Goal: Information Seeking & Learning: Check status

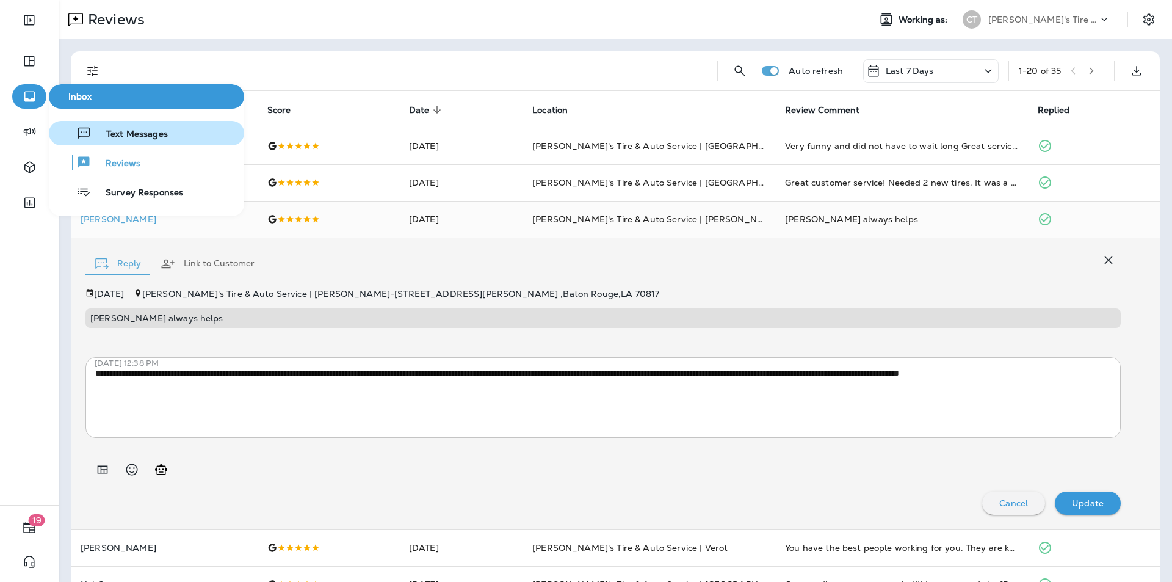
click at [121, 134] on span "Text Messages" at bounding box center [130, 135] width 76 height 12
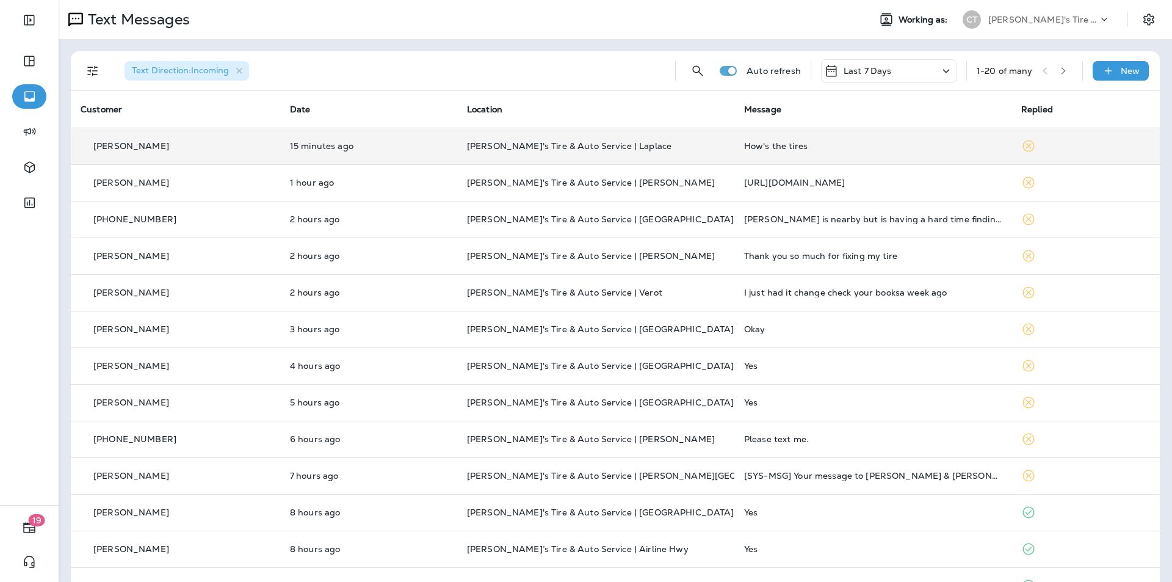
click at [696, 145] on p "[PERSON_NAME]'s Tire & Auto Service | Laplace" at bounding box center [596, 146] width 258 height 10
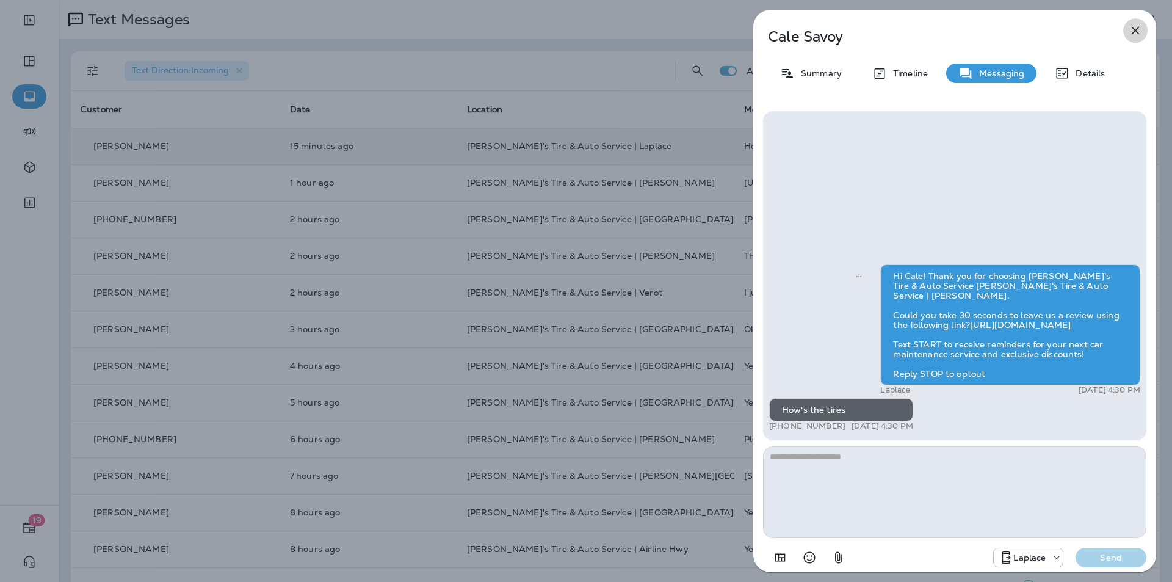
click at [1135, 31] on icon "button" at bounding box center [1135, 31] width 8 height 8
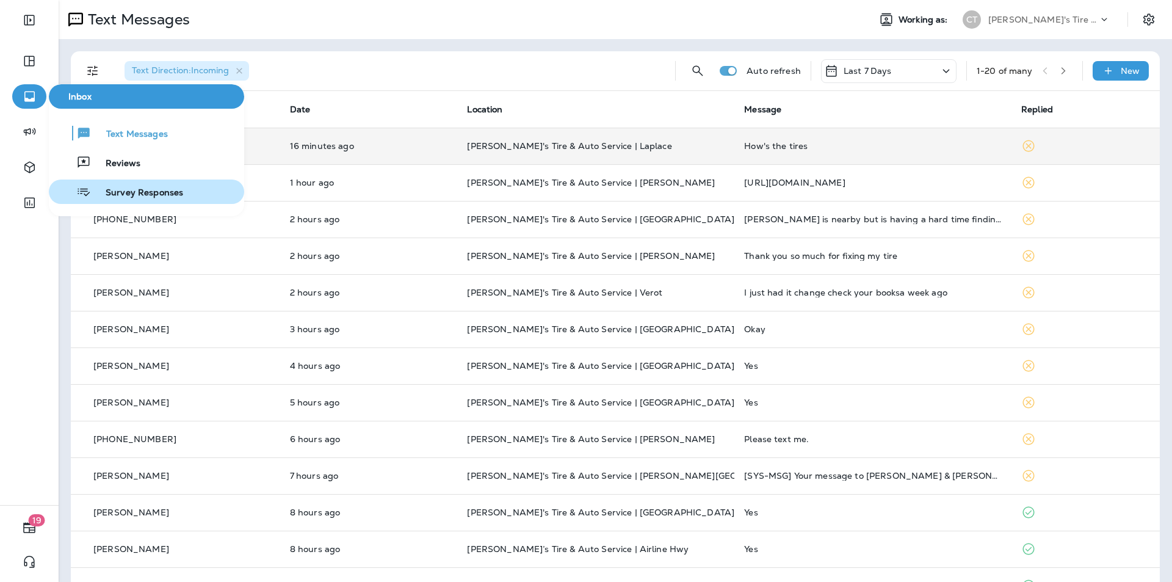
click at [131, 193] on span "Survey Responses" at bounding box center [137, 193] width 92 height 12
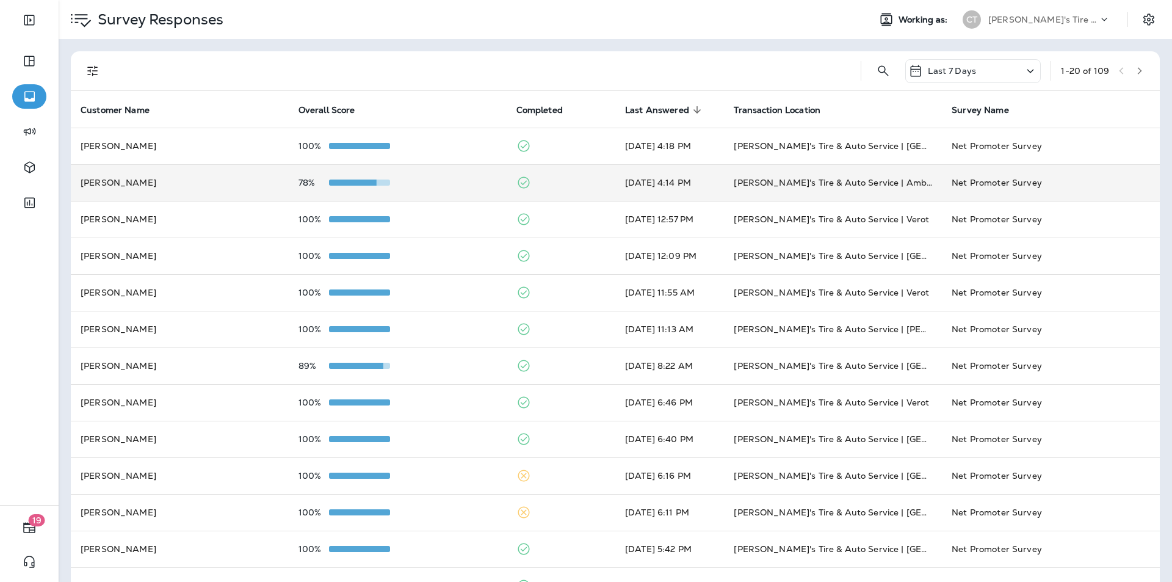
click at [452, 175] on td "78%" at bounding box center [398, 182] width 218 height 37
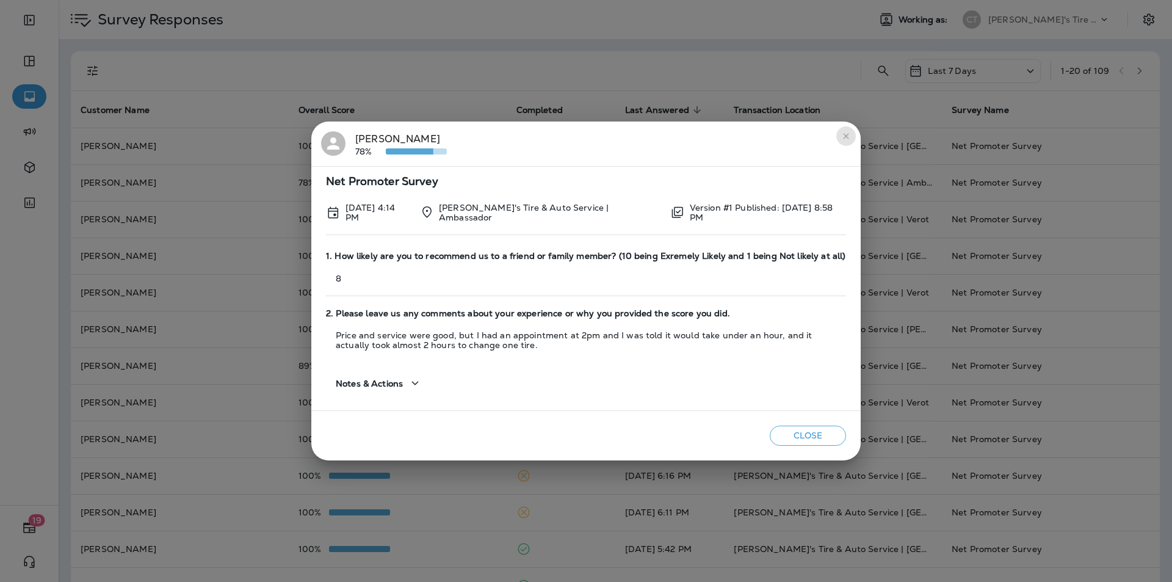
click at [847, 134] on icon "close" at bounding box center [845, 135] width 5 height 5
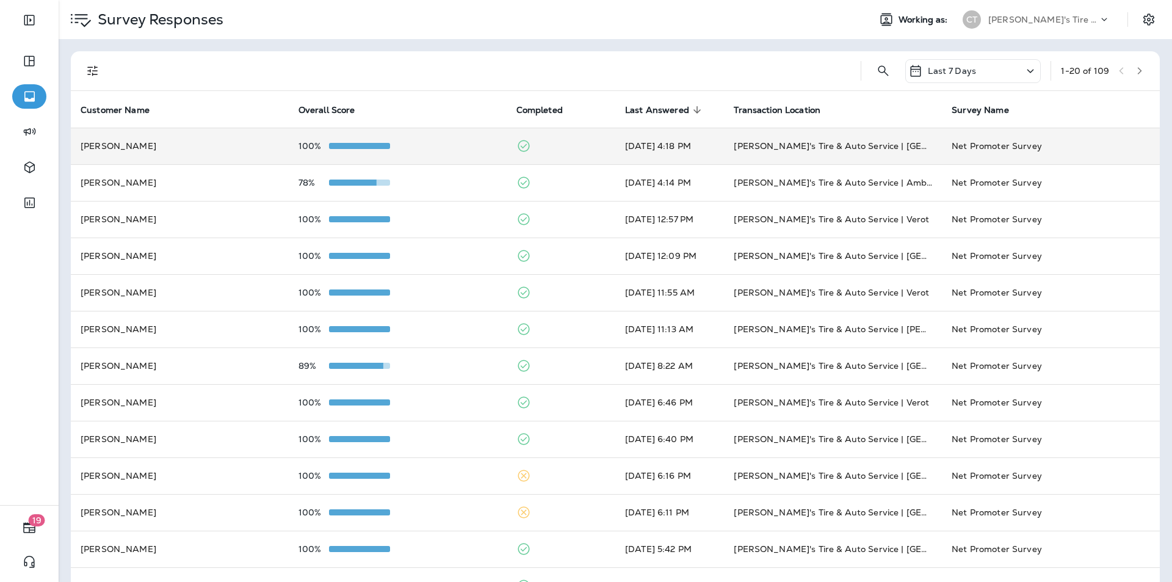
click at [466, 143] on div "100%" at bounding box center [397, 146] width 198 height 10
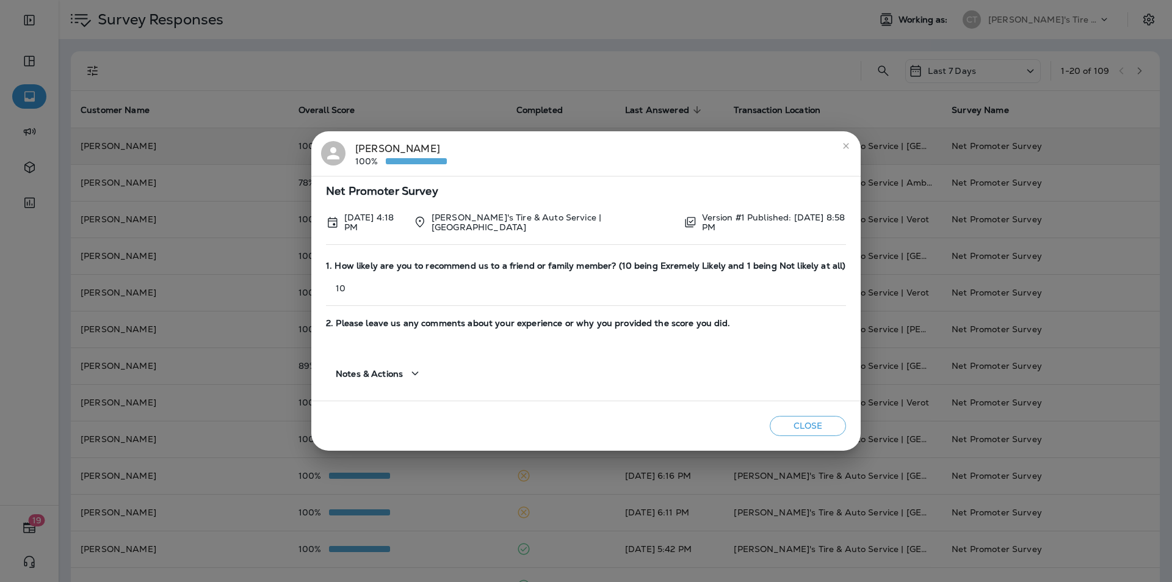
click at [845, 147] on icon "close" at bounding box center [845, 145] width 5 height 5
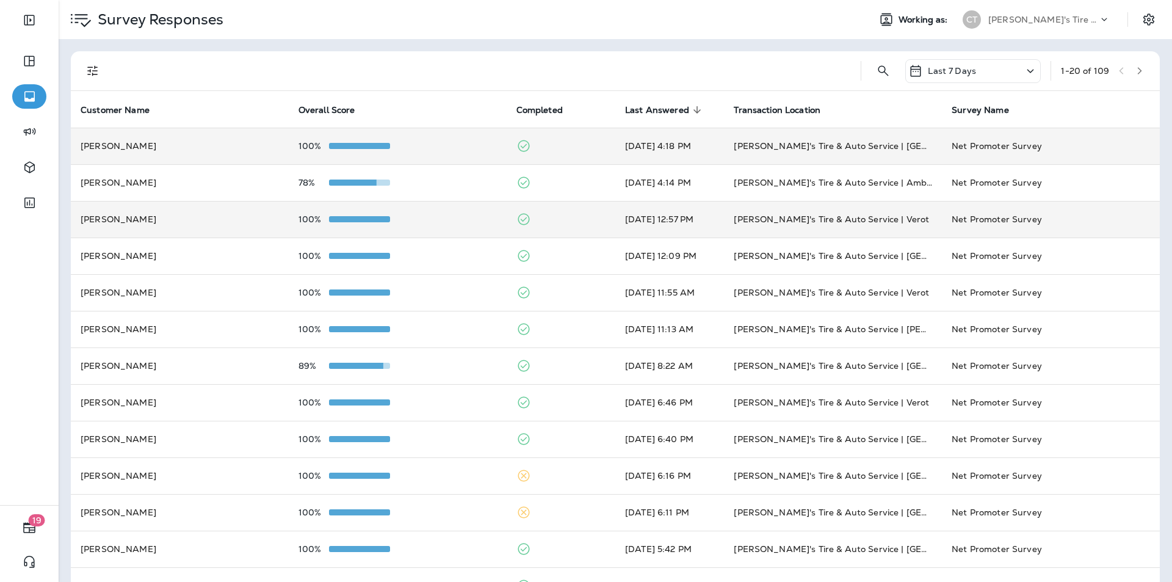
click at [434, 221] on div "100%" at bounding box center [397, 219] width 198 height 10
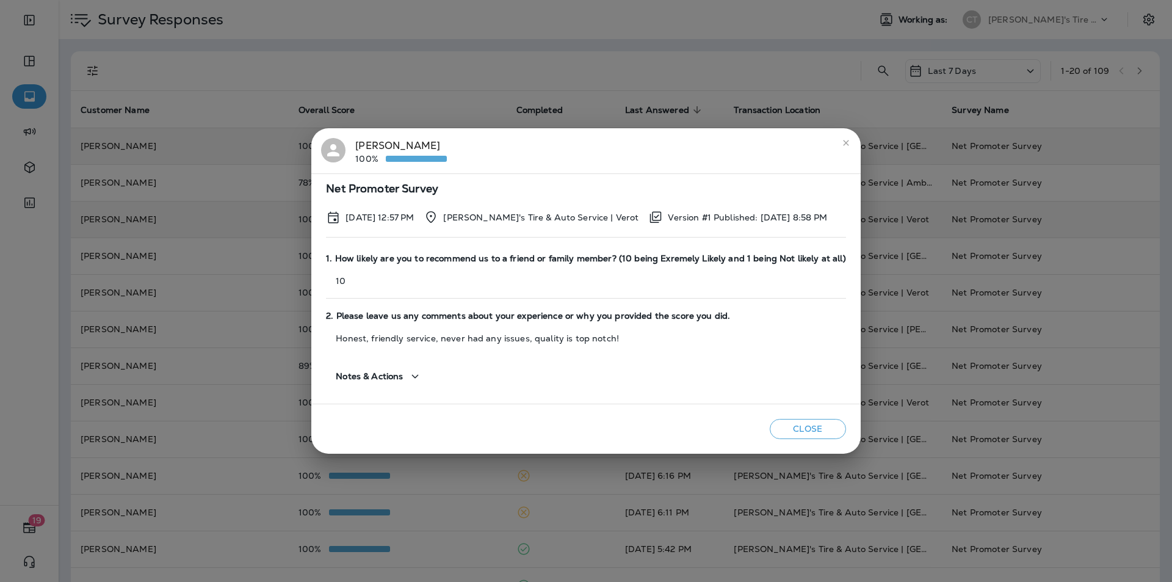
click at [842, 142] on icon "close" at bounding box center [846, 143] width 10 height 10
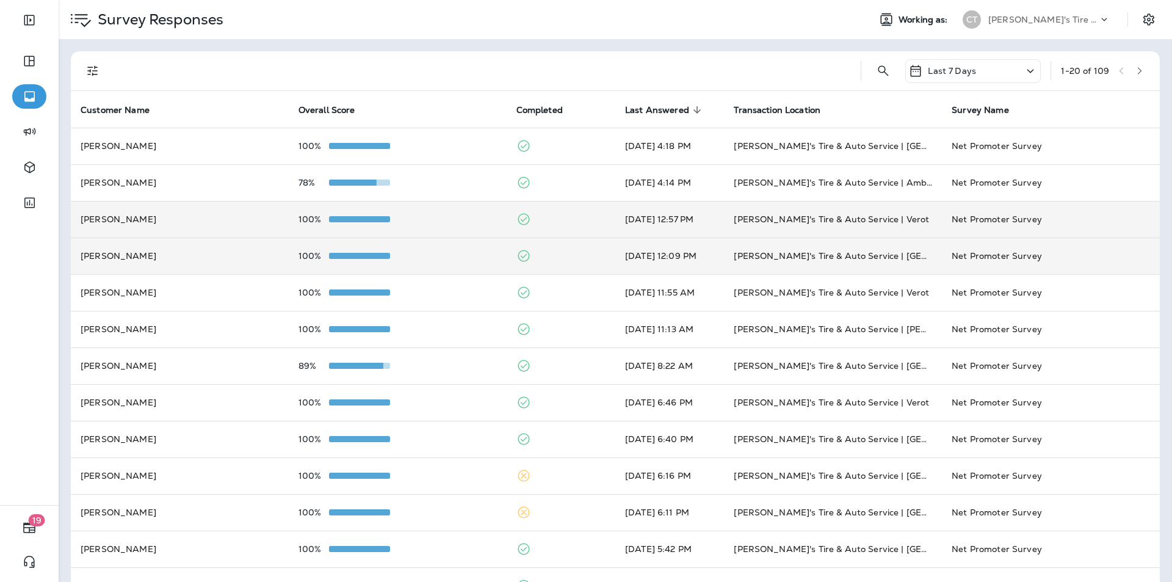
click at [445, 257] on div "100%" at bounding box center [397, 256] width 198 height 10
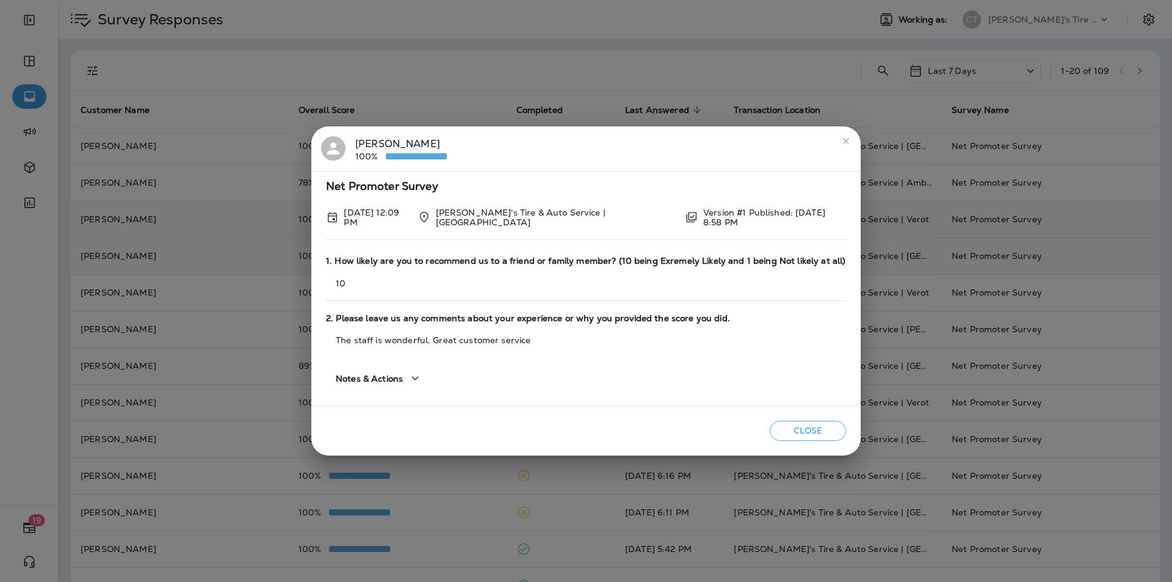
click at [845, 137] on icon "close" at bounding box center [846, 141] width 10 height 10
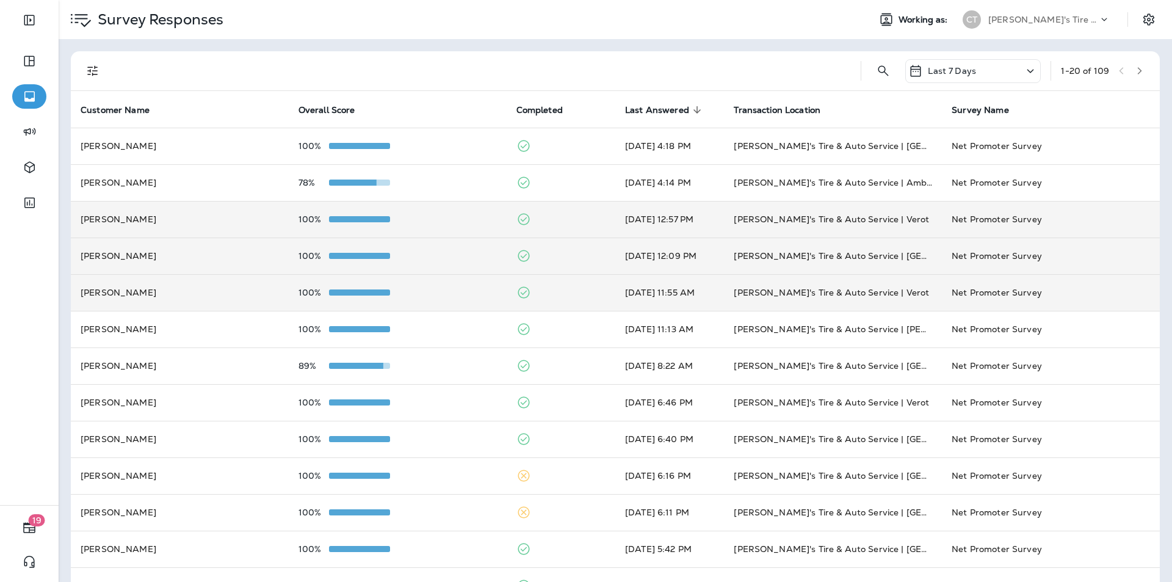
click at [469, 292] on div "100%" at bounding box center [397, 292] width 198 height 10
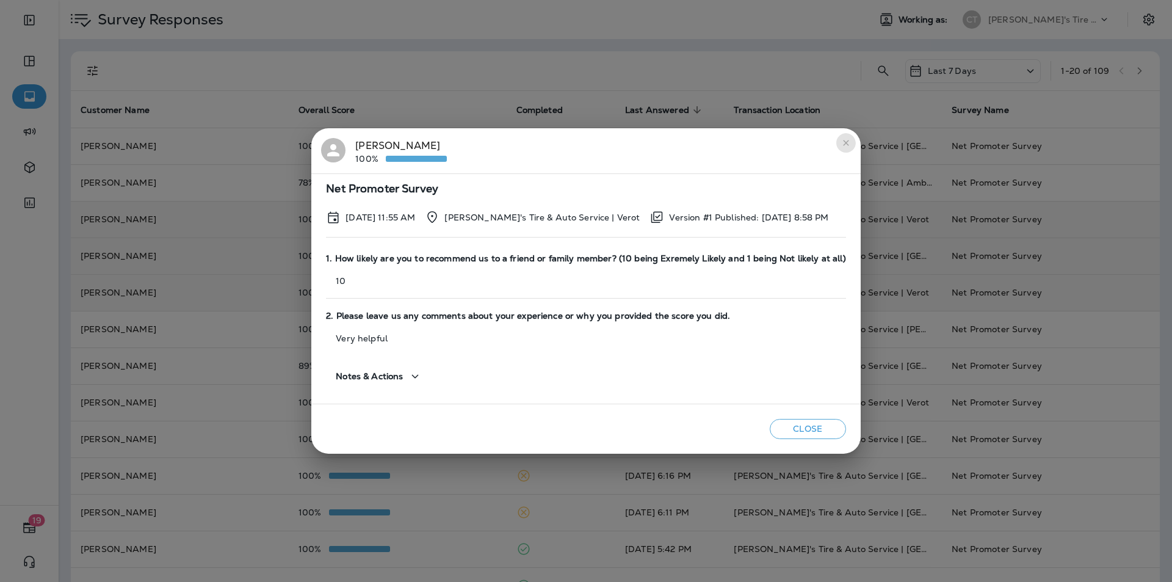
click at [841, 142] on icon "close" at bounding box center [846, 143] width 10 height 10
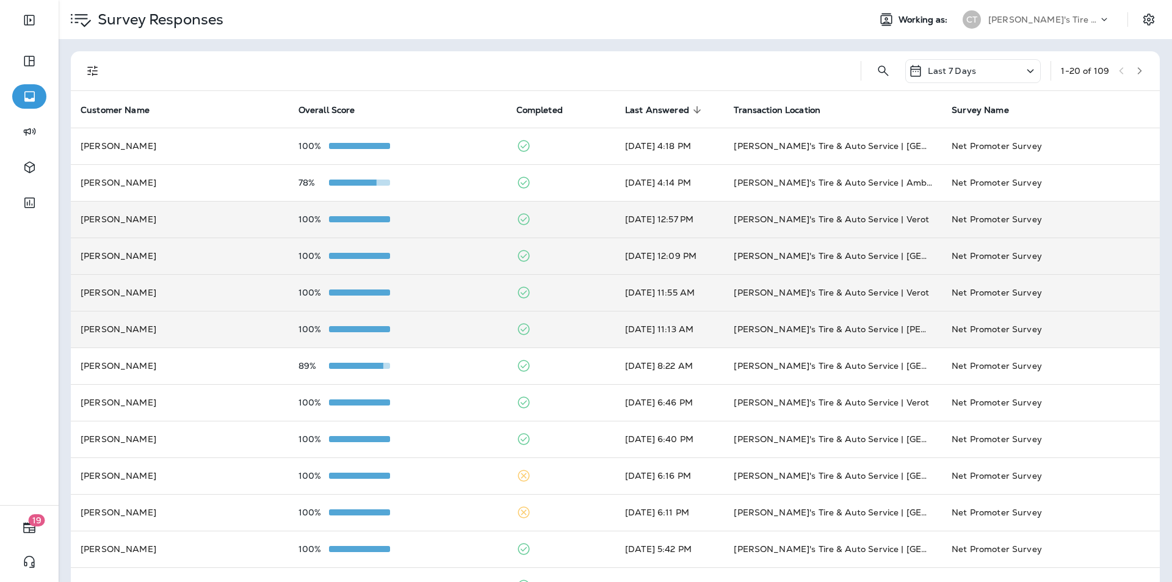
click at [467, 326] on div "100%" at bounding box center [397, 329] width 198 height 10
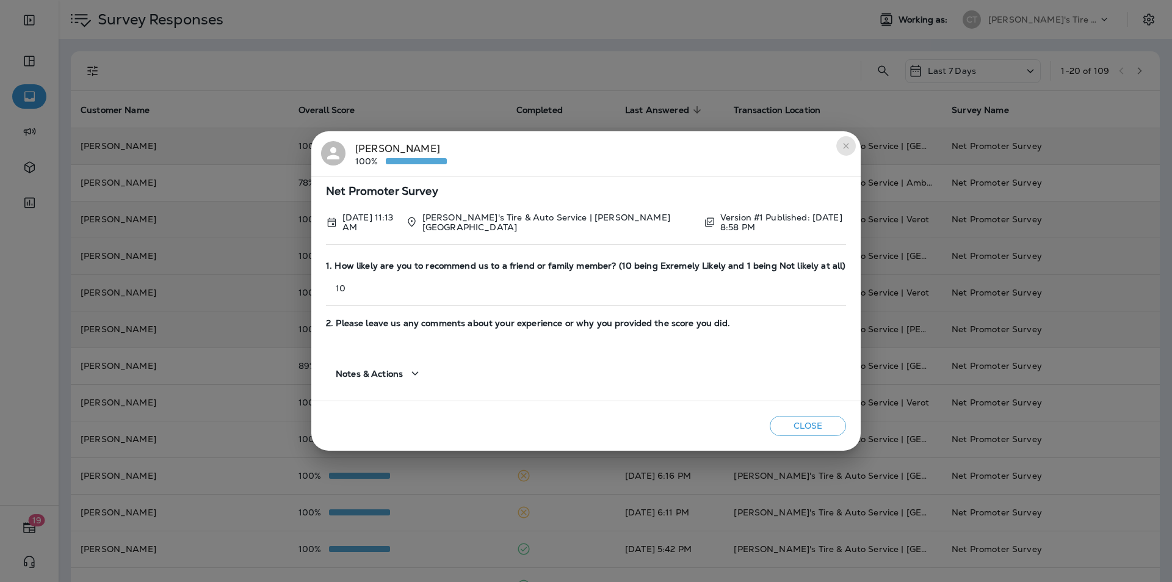
drag, startPoint x: 848, startPoint y: 147, endPoint x: 827, endPoint y: 154, distance: 22.0
click at [847, 147] on icon "close" at bounding box center [845, 145] width 5 height 5
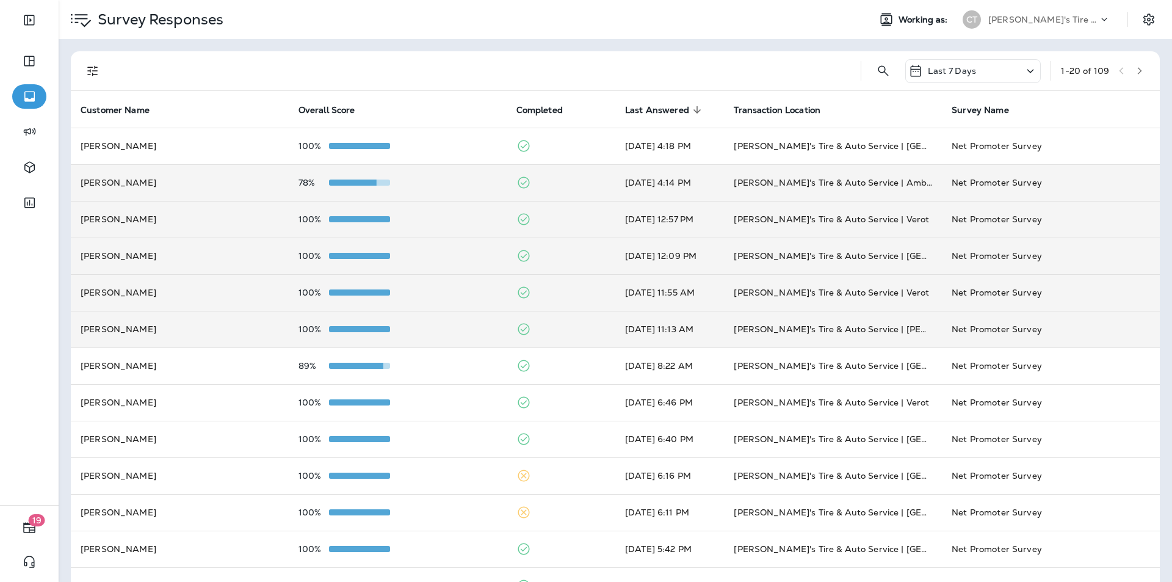
click at [452, 184] on div "78%" at bounding box center [397, 183] width 198 height 10
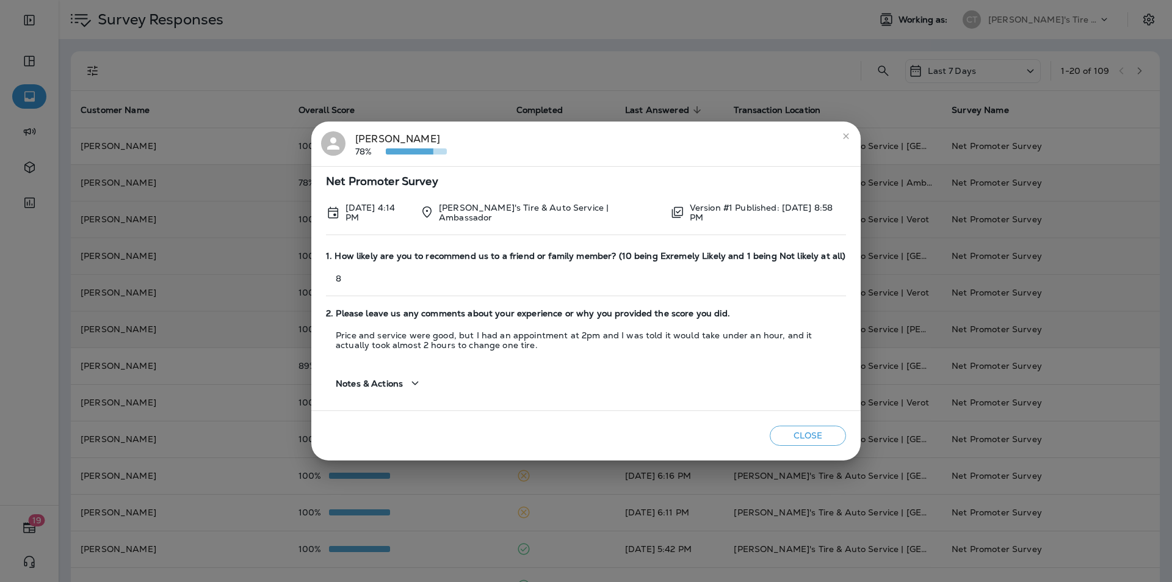
click at [583, 395] on div "Notes & Actions" at bounding box center [586, 378] width 520 height 45
click at [845, 135] on icon "close" at bounding box center [845, 135] width 5 height 5
